Goal: Check status

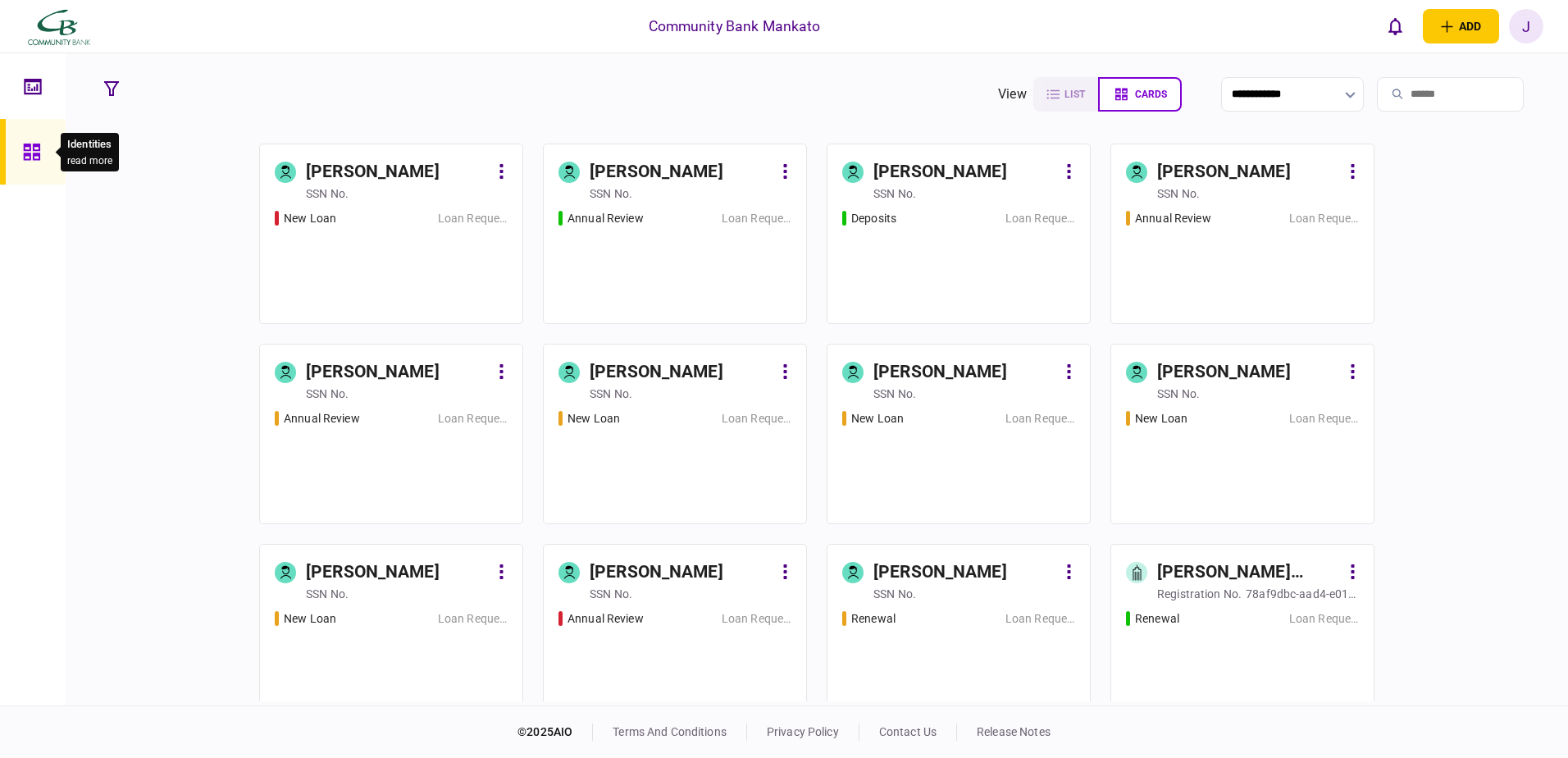
click at [28, 145] on icon at bounding box center [31, 152] width 16 height 16
click at [29, 86] on icon at bounding box center [33, 86] width 18 height 19
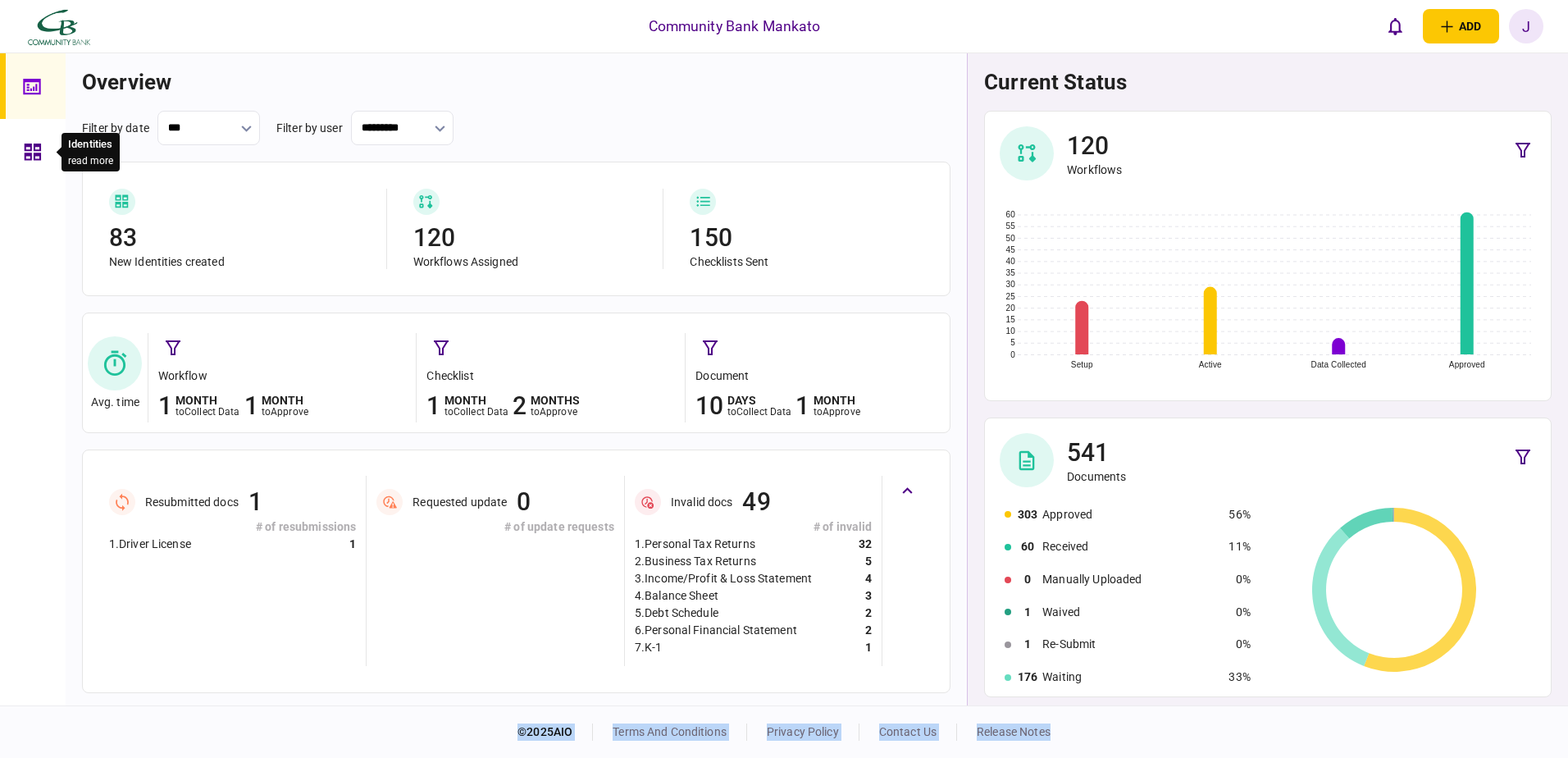
click at [49, 141] on body "Community Bank Mankato add business identity individual identity J J [PERSON_NA…" at bounding box center [784, 379] width 1568 height 758
drag, startPoint x: 49, startPoint y: 141, endPoint x: 32, endPoint y: 159, distance: 24.8
click at [32, 159] on icon at bounding box center [33, 152] width 18 height 19
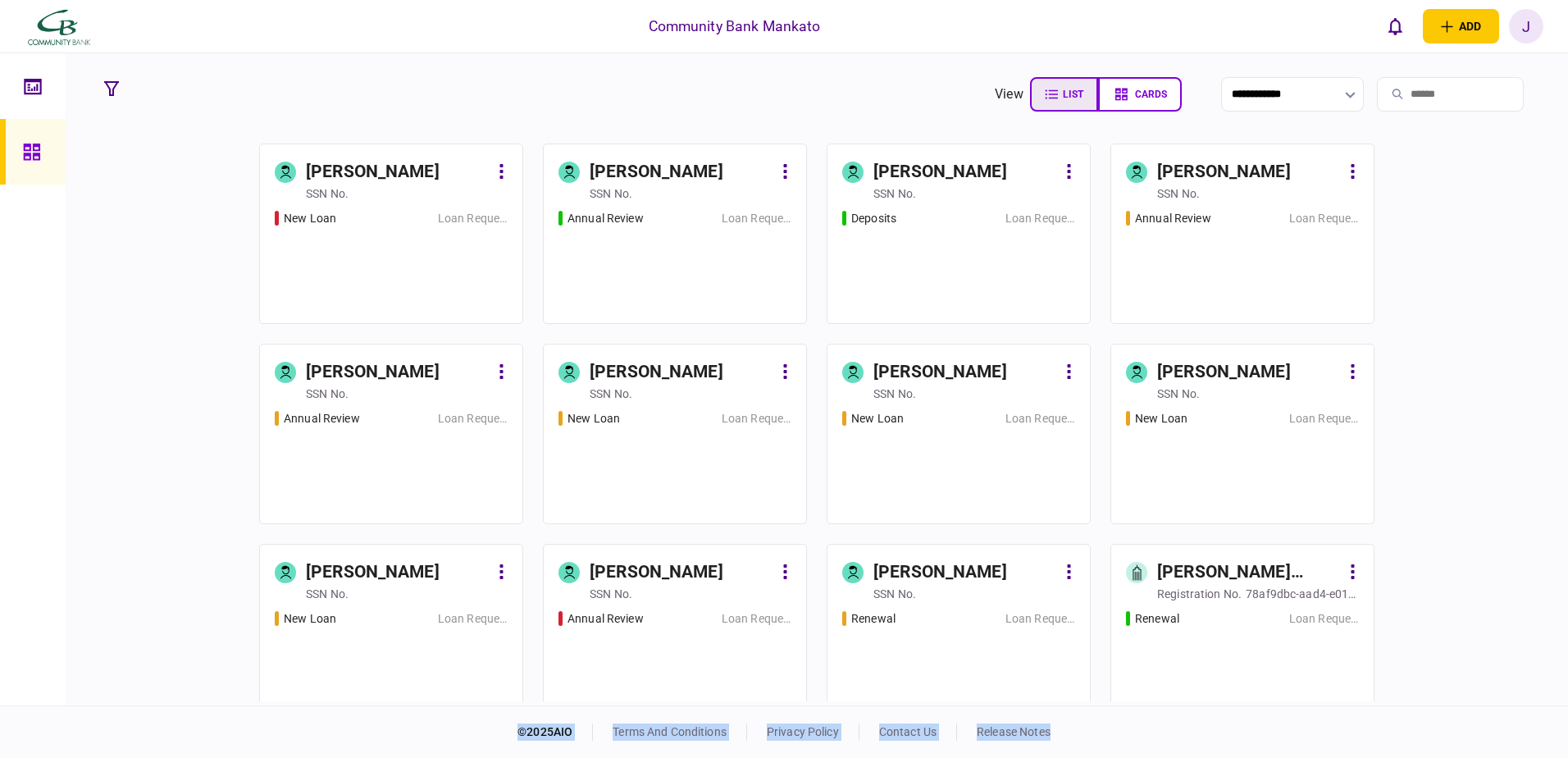
click at [1063, 94] on span "list" at bounding box center [1073, 94] width 21 height 12
type input "****"
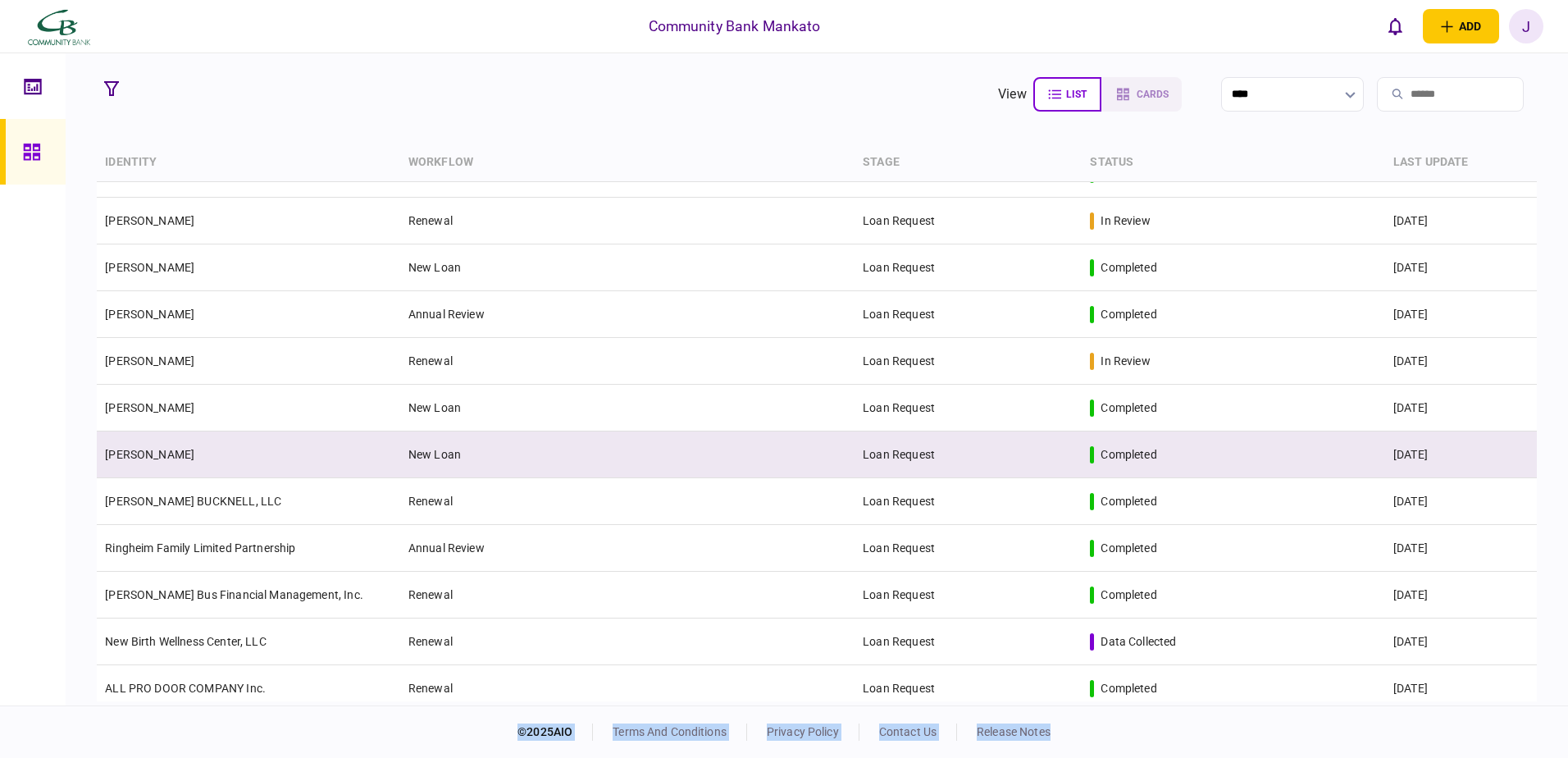
scroll to position [1072, 0]
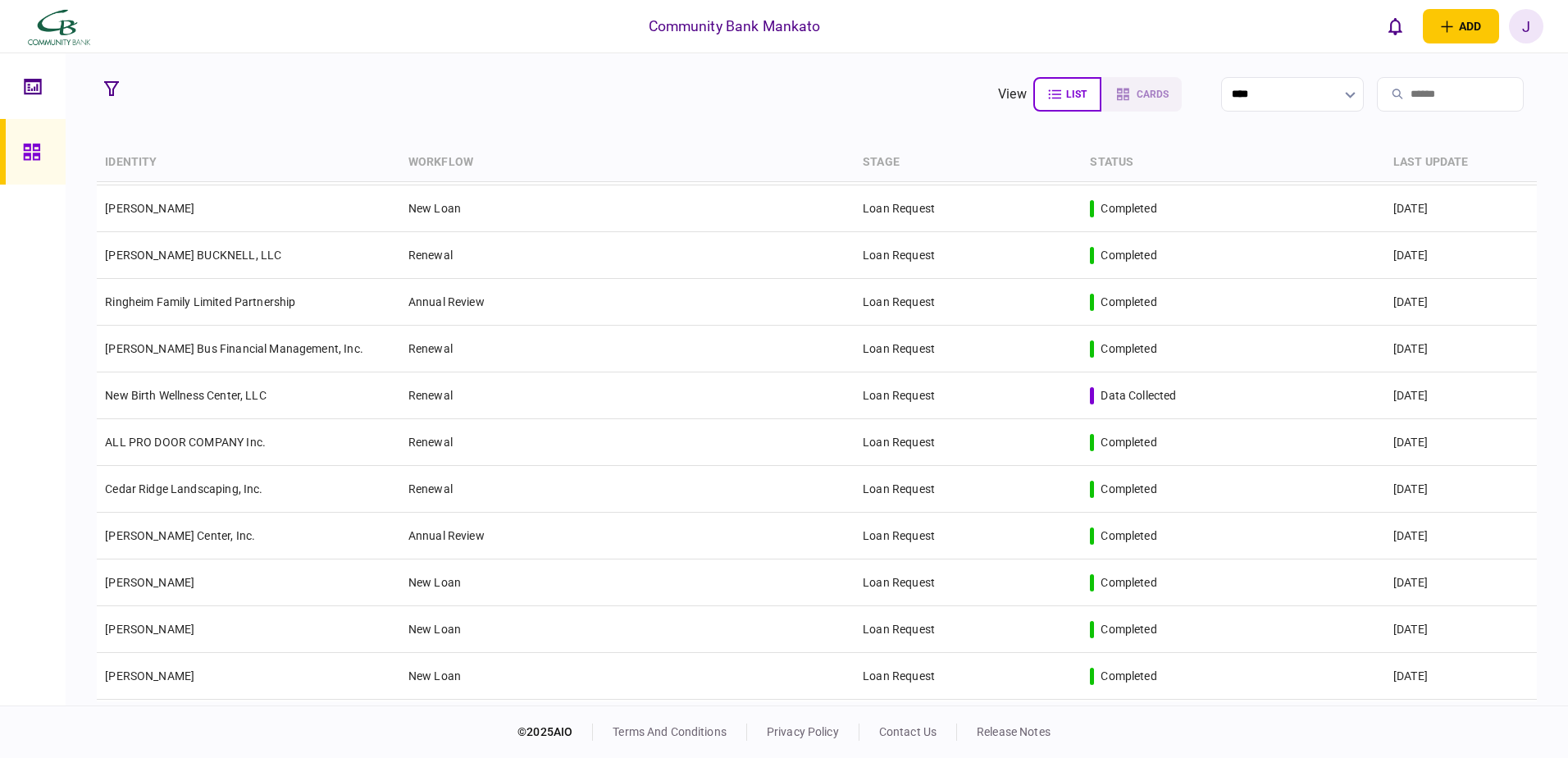
click at [1378, 98] on input "search" at bounding box center [1451, 94] width 147 height 34
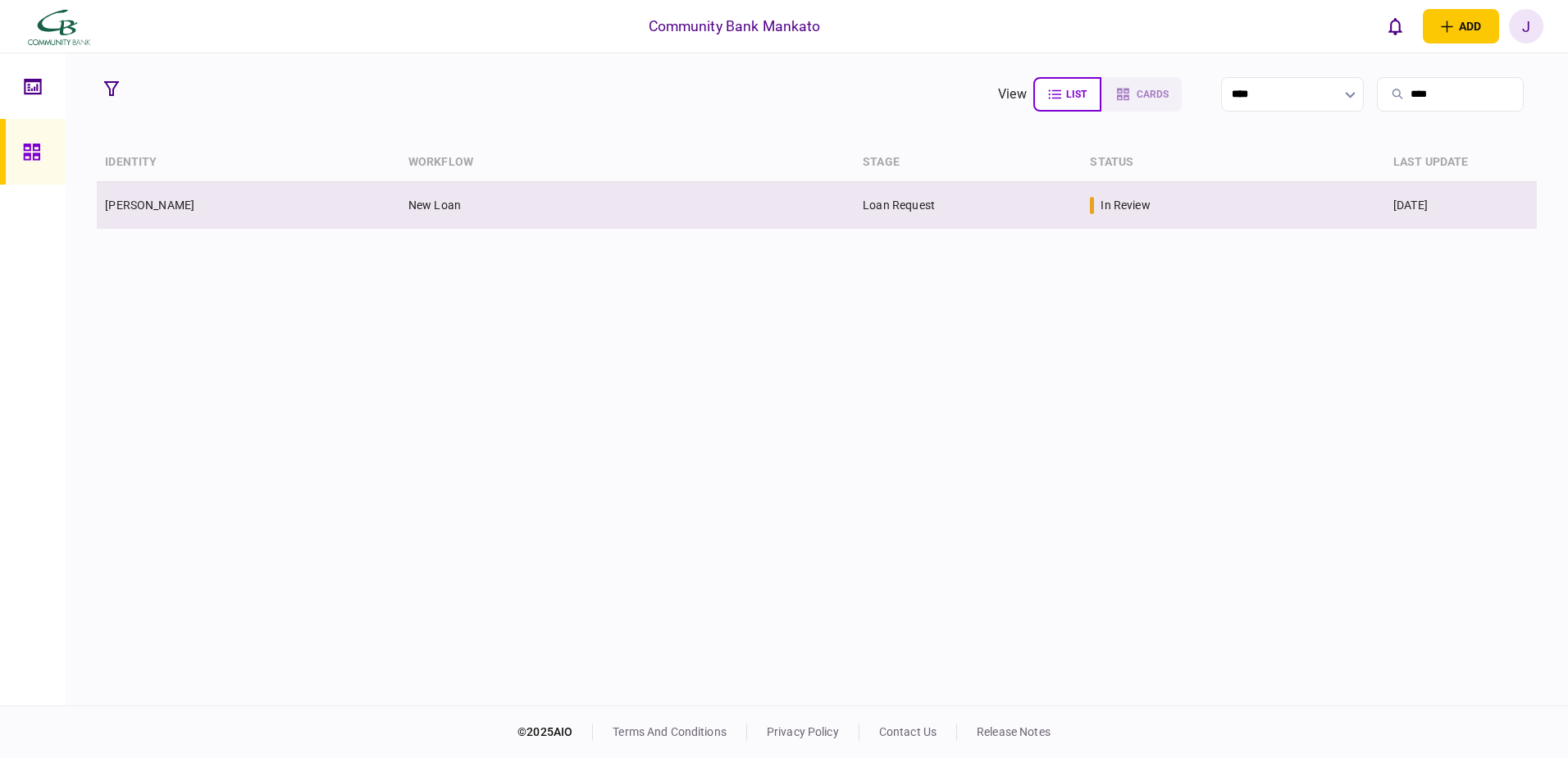
type input "****"
click at [876, 197] on td "Loan Request" at bounding box center [968, 206] width 227 height 47
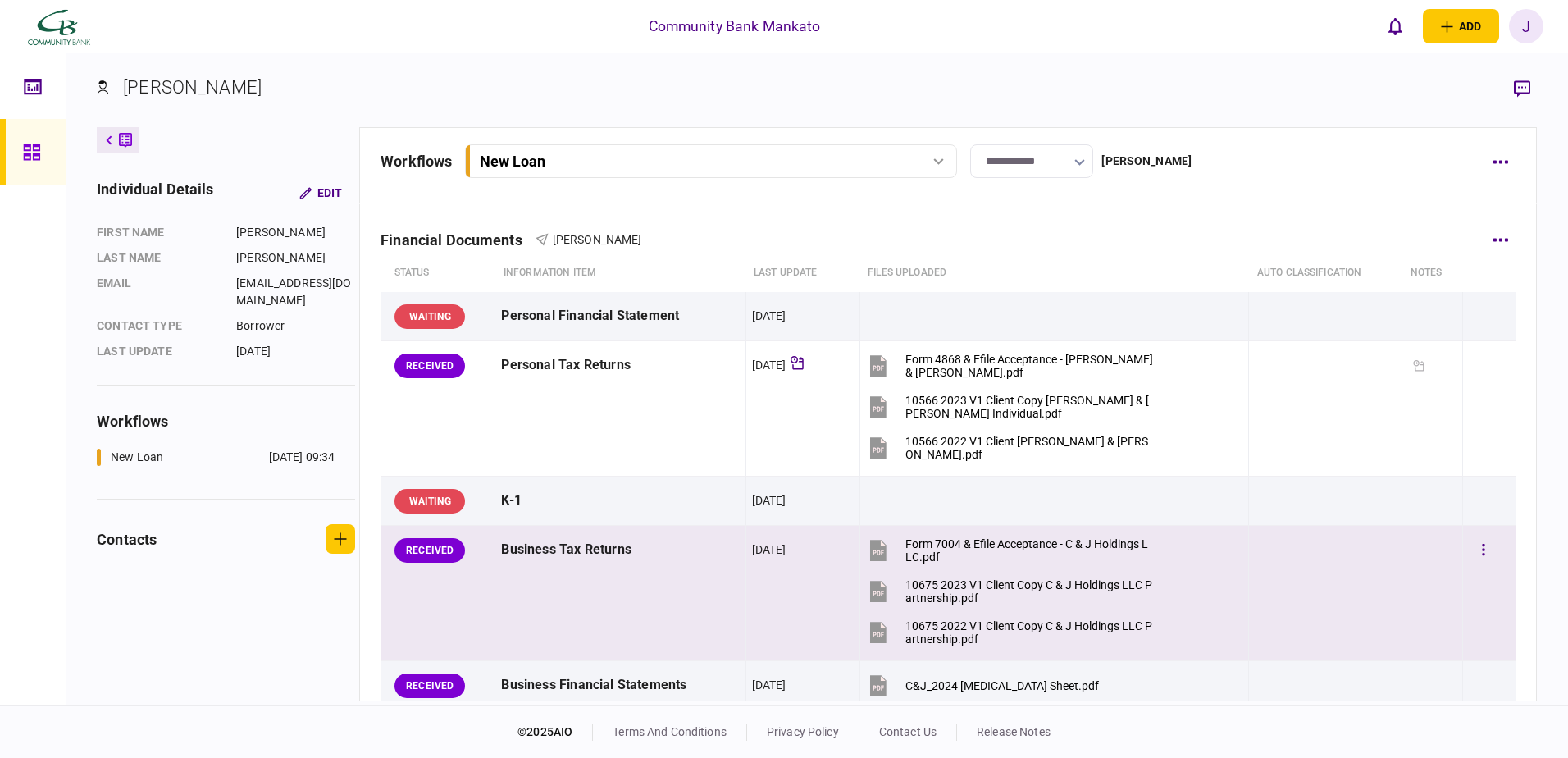
scroll to position [82, 0]
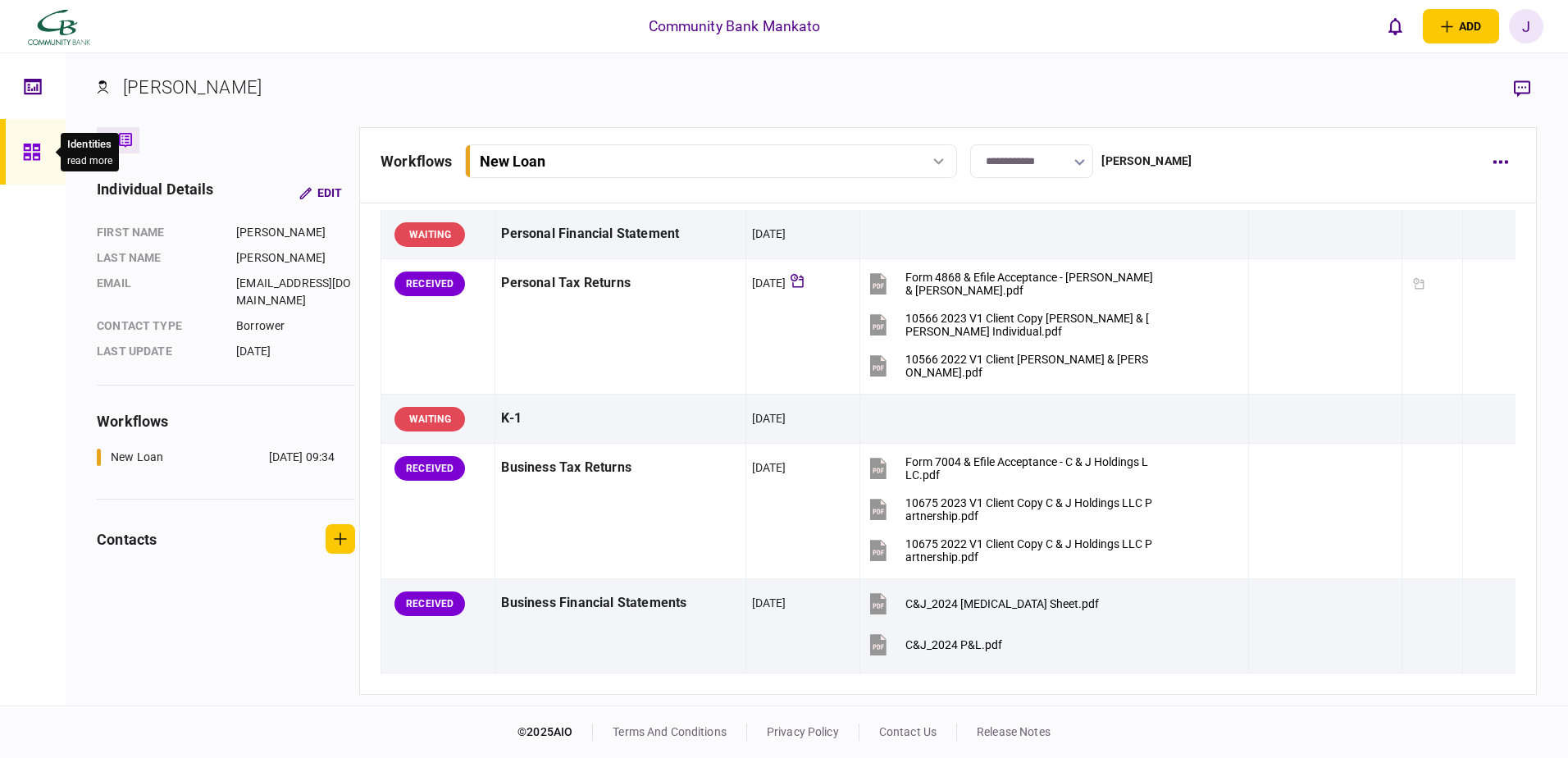
click at [28, 134] on div at bounding box center [35, 152] width 26 height 65
